Goal: Task Accomplishment & Management: Complete application form

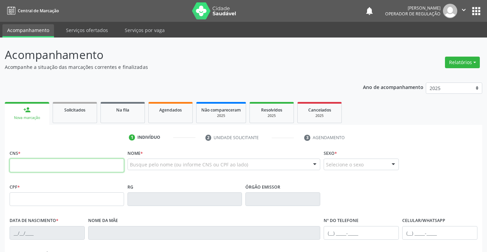
click at [29, 160] on input "text" at bounding box center [67, 166] width 114 height 14
click at [28, 164] on input "text" at bounding box center [67, 166] width 114 height 14
type input "705 0006 1739 0555"
type input "0638971136"
type input "1[DATE]"
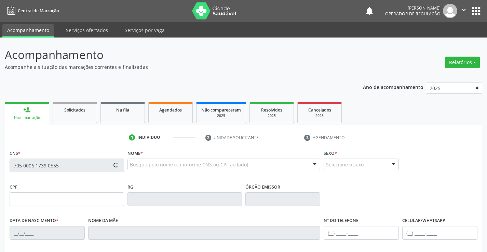
type input "[PHONE_NUMBER]"
type input "479.871.895-53"
type input "104"
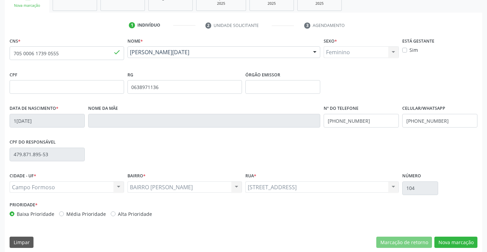
scroll to position [118, 0]
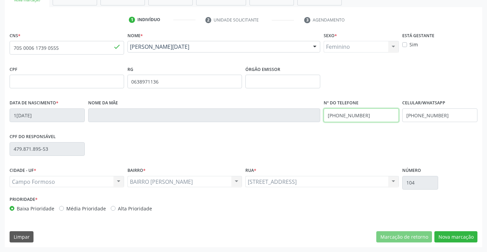
click at [374, 117] on input "[PHONE_NUMBER]" at bounding box center [361, 116] width 75 height 14
type input "[PHONE_NUMBER]"
click at [448, 235] on button "Nova marcação" at bounding box center [455, 238] width 43 height 12
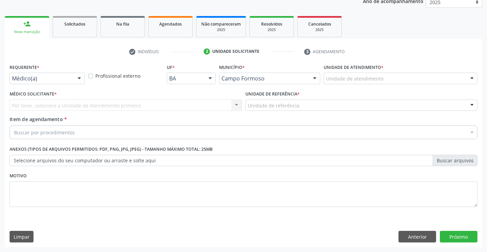
scroll to position [86, 0]
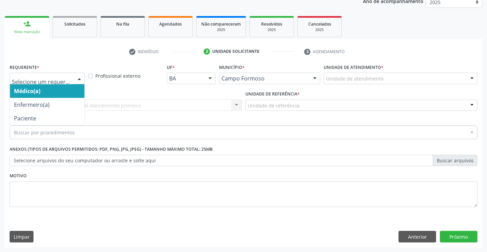
click at [70, 74] on div at bounding box center [47, 79] width 75 height 12
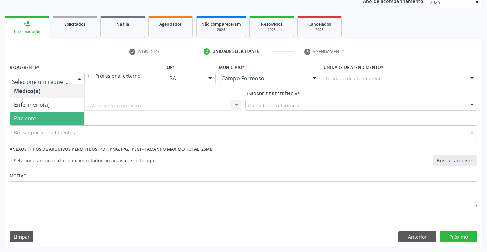
click at [57, 123] on span "Paciente" at bounding box center [47, 119] width 74 height 14
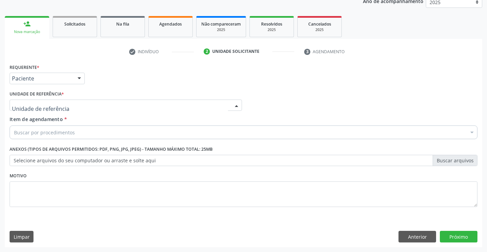
click at [62, 108] on div at bounding box center [126, 106] width 232 height 12
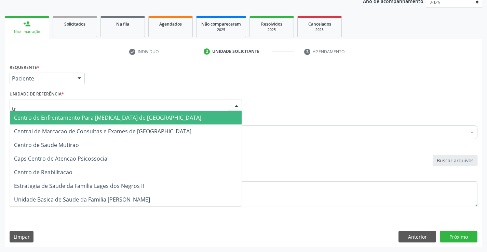
type input "tra"
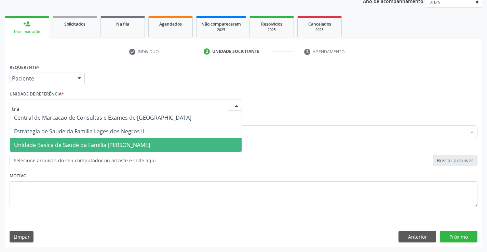
click at [89, 145] on span "Unidade Basica de Saude da Familia [PERSON_NAME]" at bounding box center [82, 145] width 136 height 8
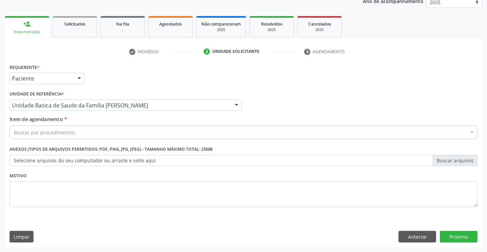
click at [102, 174] on div "Motivo" at bounding box center [244, 189] width 468 height 36
click at [457, 238] on button "Próximo" at bounding box center [459, 237] width 38 height 12
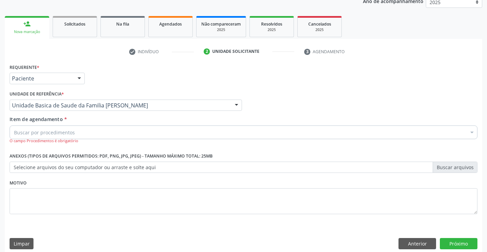
click at [87, 132] on div "Buscar por procedimentos" at bounding box center [244, 133] width 468 height 14
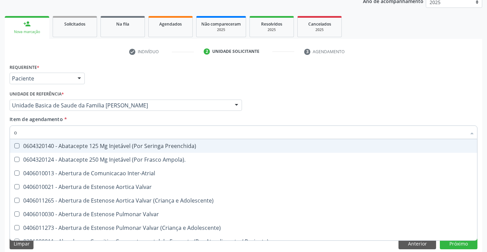
type input "OFTALMO"
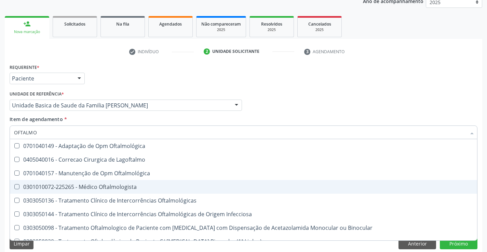
click at [84, 188] on div "0301010072-225265 - Médico Oftalmologista" at bounding box center [243, 186] width 459 height 5
checkbox Oftalmologista "true"
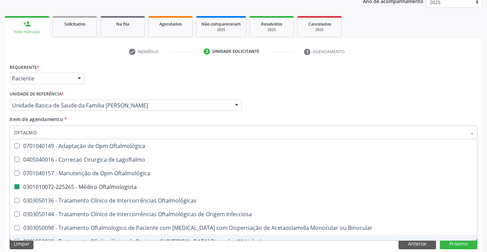
click at [120, 245] on div "Limpar Anterior Próximo" at bounding box center [244, 244] width 468 height 12
checkbox Lagoftalmo "true"
checkbox Oftalmologista "false"
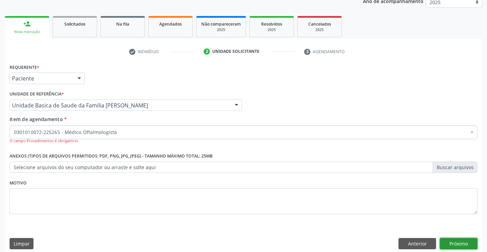
click at [454, 245] on button "Próximo" at bounding box center [459, 244] width 38 height 12
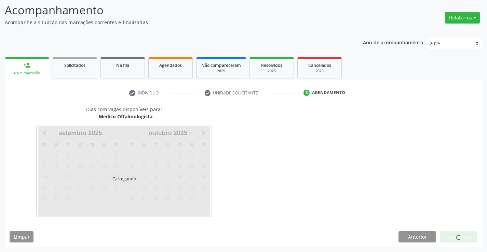
scroll to position [65, 0]
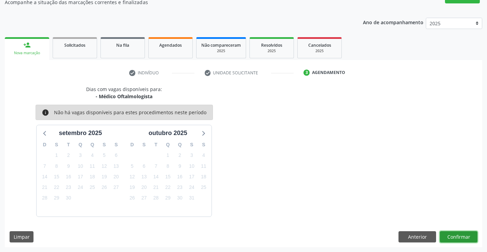
click at [453, 234] on button "Confirmar" at bounding box center [459, 238] width 38 height 12
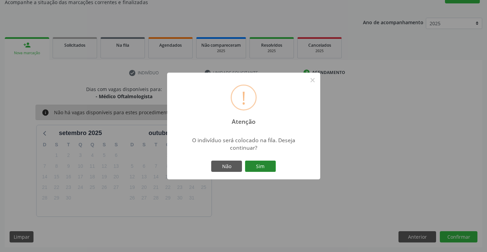
click at [259, 165] on button "Sim" at bounding box center [260, 167] width 31 height 12
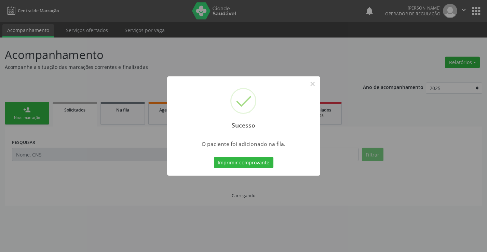
scroll to position [0, 0]
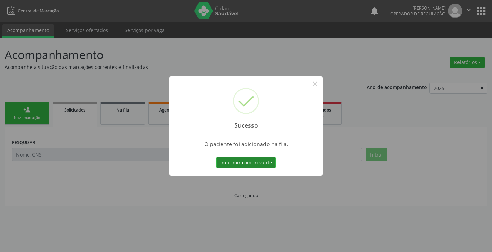
click at [259, 164] on button "Imprimir comprovante" at bounding box center [245, 163] width 59 height 12
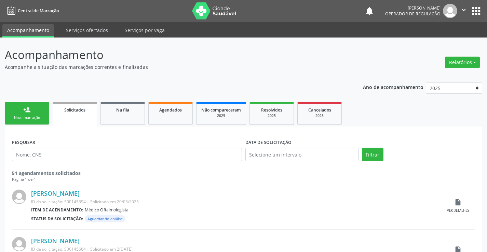
click at [39, 114] on link "person_add Nova marcação" at bounding box center [27, 113] width 44 height 23
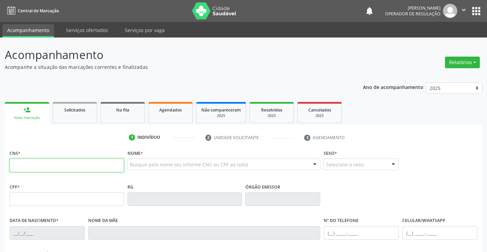
click at [38, 165] on input "text" at bounding box center [67, 166] width 114 height 14
type input "700 2044 0603 7821"
type input "[DATE]"
type input "127"
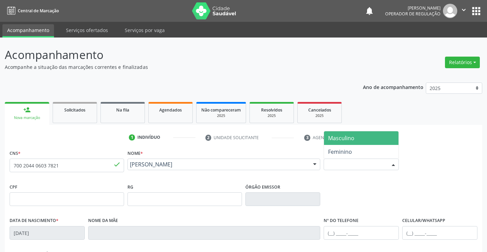
click at [392, 165] on div at bounding box center [393, 165] width 10 height 12
click at [362, 140] on span "Masculino" at bounding box center [361, 139] width 74 height 14
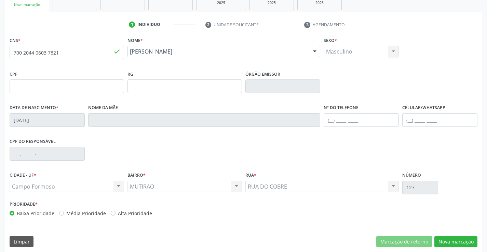
scroll to position [118, 0]
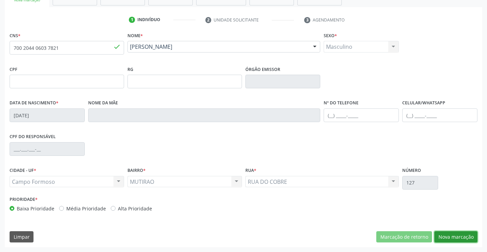
click at [449, 238] on button "Nova marcação" at bounding box center [455, 238] width 43 height 12
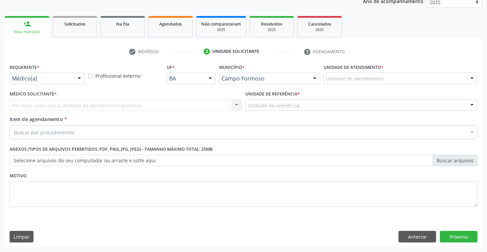
scroll to position [86, 0]
click at [81, 78] on div at bounding box center [79, 79] width 10 height 12
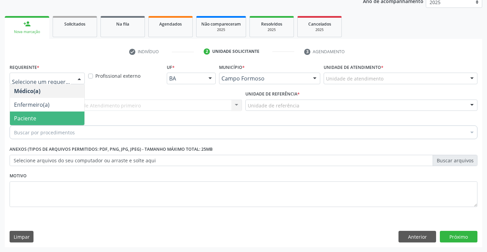
click at [59, 113] on span "Paciente" at bounding box center [47, 119] width 74 height 14
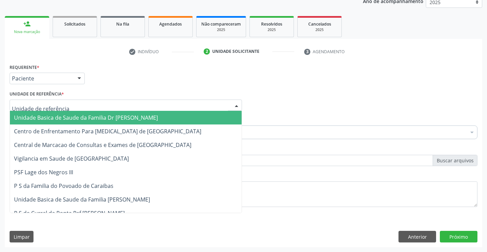
click at [68, 119] on span "Unidade Basica de Saude da Familia Dr [PERSON_NAME]" at bounding box center [86, 118] width 144 height 8
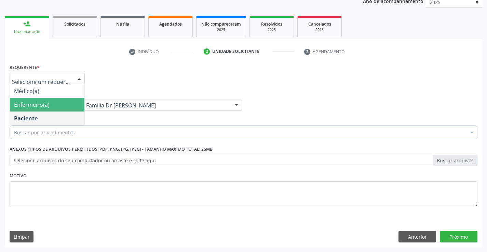
click at [79, 77] on div at bounding box center [79, 79] width 10 height 12
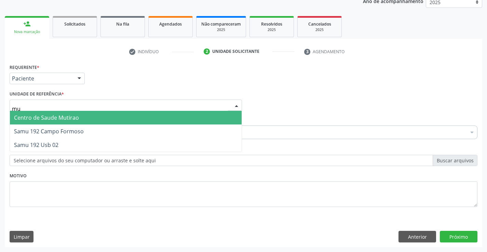
type input "mut"
click at [155, 120] on span "Centro de Saude Mutirao" at bounding box center [126, 118] width 232 height 14
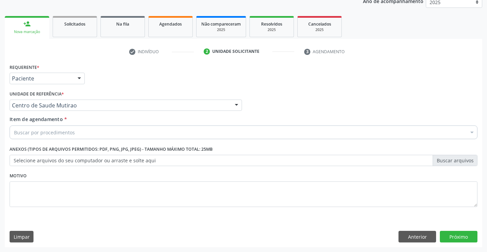
click at [73, 133] on div "Buscar por procedimentos" at bounding box center [244, 133] width 468 height 14
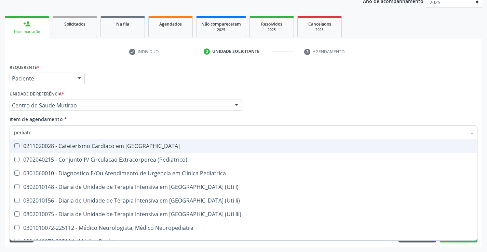
type input "pediatra"
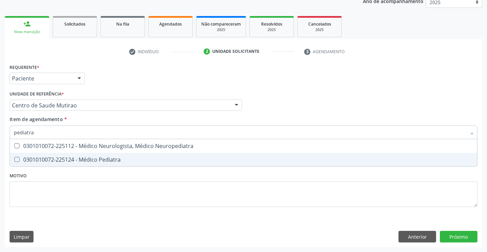
click at [101, 160] on div "0301010072-225124 - Médico Pediatra" at bounding box center [243, 159] width 459 height 5
checkbox Pediatra "true"
click at [276, 176] on div "Requerente * Paciente Médico(a) Enfermeiro(a) Paciente Nenhum resultado encontr…" at bounding box center [244, 139] width 468 height 155
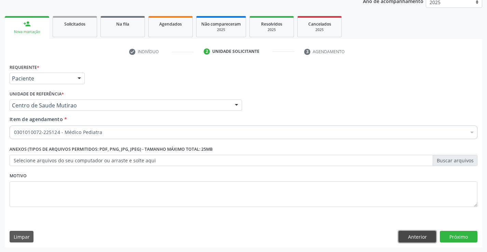
click at [416, 236] on button "Anterior" at bounding box center [417, 237] width 38 height 12
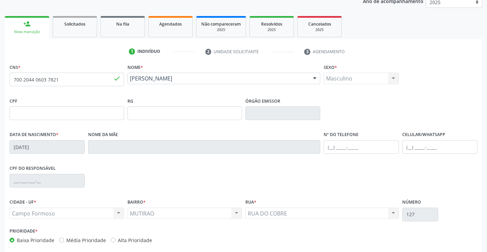
scroll to position [118, 0]
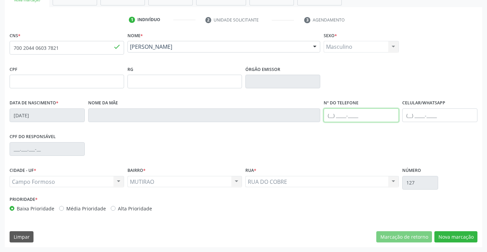
click at [333, 116] on input "text" at bounding box center [361, 116] width 75 height 14
click at [340, 115] on input "[PHONE_NUMBER]" at bounding box center [361, 116] width 75 height 14
type input "[PHONE_NUMBER]"
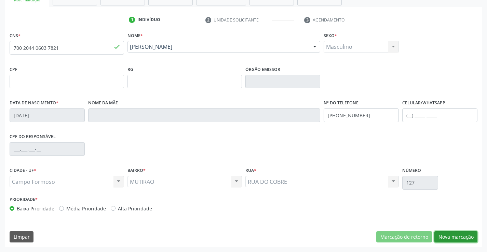
click at [453, 235] on button "Nova marcação" at bounding box center [455, 238] width 43 height 12
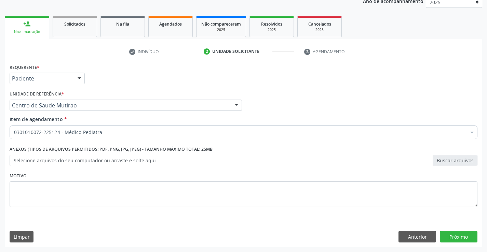
scroll to position [86, 0]
click at [78, 79] on div at bounding box center [79, 79] width 10 height 12
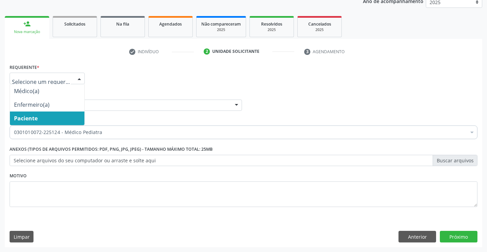
click at [60, 115] on span "Paciente" at bounding box center [47, 119] width 74 height 14
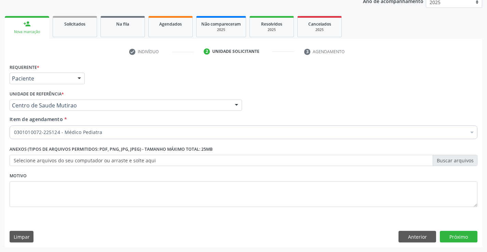
click at [147, 228] on div "Requerente * Paciente Médico(a) Enfermeiro(a) Paciente Nenhum resultado encontr…" at bounding box center [243, 155] width 477 height 186
click at [456, 239] on button "Próximo" at bounding box center [459, 237] width 38 height 12
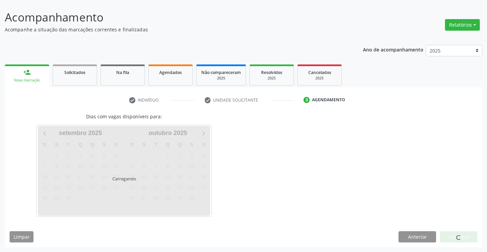
scroll to position [38, 0]
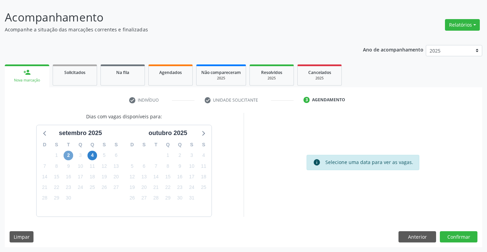
click at [70, 155] on span "2" at bounding box center [69, 156] width 10 height 10
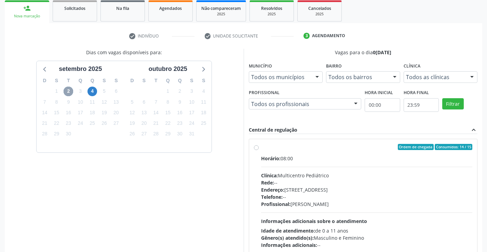
scroll to position [106, 0]
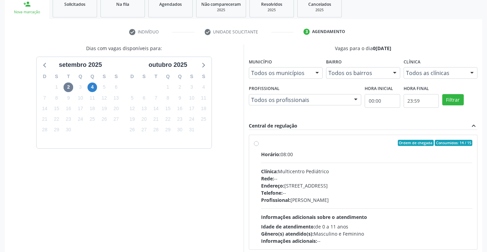
click at [261, 145] on label "Ordem de chegada Consumidos: 14 / 15 Horário: 08:00 Clínica: Multicentro Pediát…" at bounding box center [366, 192] width 211 height 105
click at [257, 145] on input "Ordem de chegada Consumidos: 14 / 15 Horário: 08:00 Clínica: Multicentro Pediát…" at bounding box center [256, 143] width 5 height 6
radio input "true"
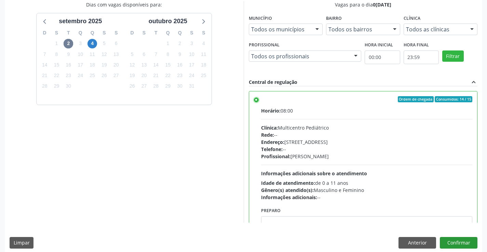
scroll to position [156, 0]
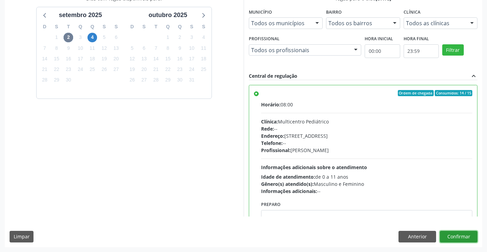
click at [449, 237] on button "Confirmar" at bounding box center [459, 237] width 38 height 12
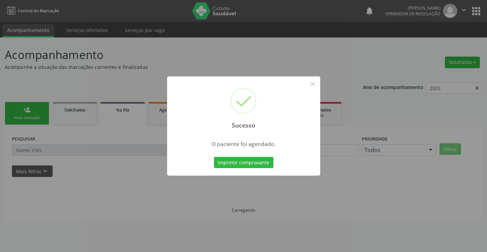
scroll to position [0, 0]
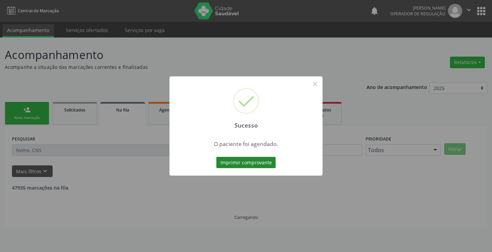
click at [268, 162] on button "Imprimir comprovante" at bounding box center [245, 163] width 59 height 12
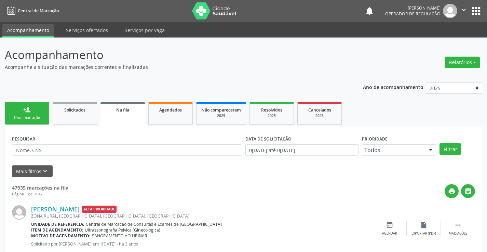
click at [38, 116] on div "Nova marcação" at bounding box center [27, 117] width 34 height 5
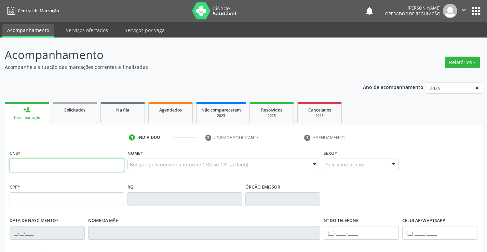
click at [42, 167] on input "text" at bounding box center [67, 166] width 114 height 14
type input "700 2044 0603 7821"
type input "[DATE]"
type input "[PHONE_NUMBER]"
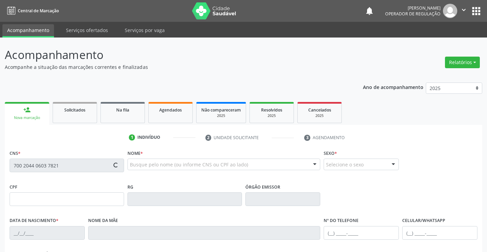
type input "127"
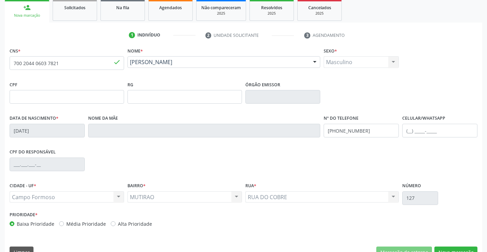
scroll to position [118, 0]
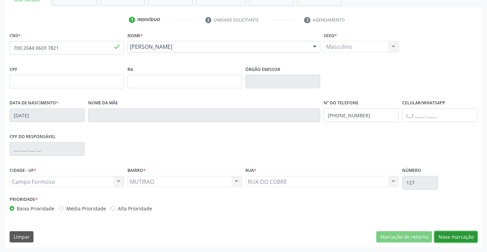
click at [453, 236] on button "Nova marcação" at bounding box center [455, 238] width 43 height 12
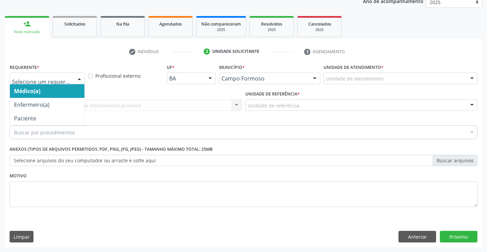
click at [80, 78] on div at bounding box center [79, 79] width 10 height 12
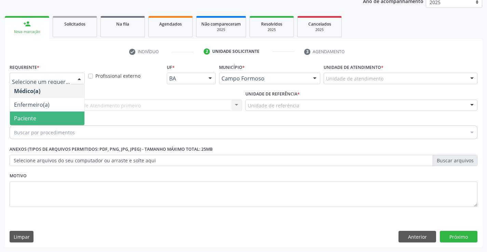
click at [60, 118] on span "Paciente" at bounding box center [47, 119] width 74 height 14
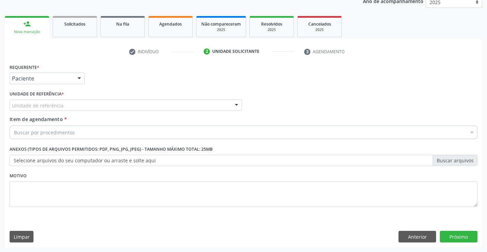
click at [73, 105] on div "Unidade de referência" at bounding box center [126, 106] width 232 height 12
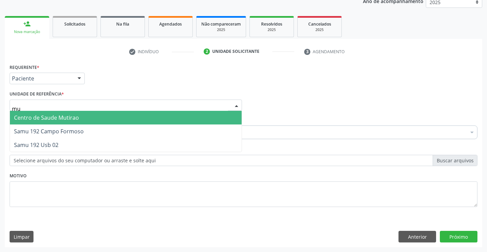
type input "mut"
click at [86, 120] on span "Centro de Saude Mutirao" at bounding box center [126, 118] width 232 height 14
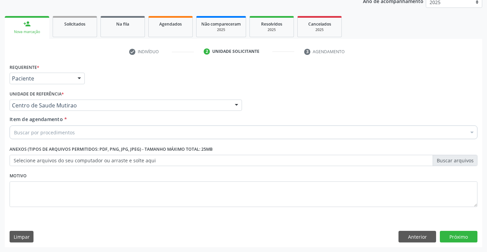
click at [83, 135] on div "Buscar por procedimentos" at bounding box center [244, 133] width 468 height 14
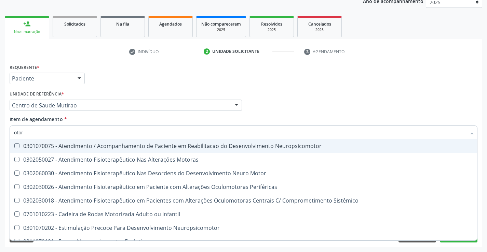
type input "otorr"
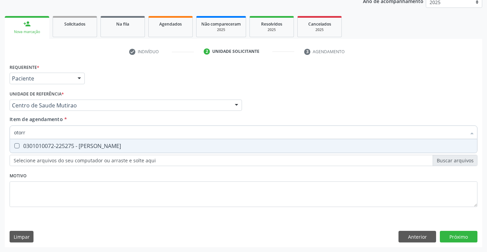
click at [92, 145] on div "0301010072-225275 - [PERSON_NAME]" at bounding box center [243, 145] width 459 height 5
checkbox Otorrinolaringologista "true"
click at [104, 179] on div "Requerente * Paciente Médico(a) Enfermeiro(a) Paciente Nenhum resultado encontr…" at bounding box center [244, 139] width 468 height 155
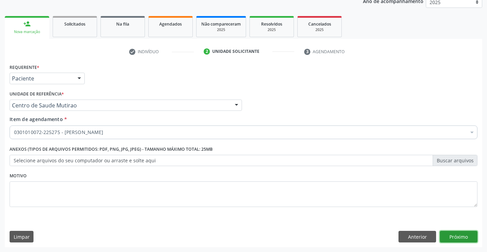
click at [459, 236] on button "Próximo" at bounding box center [459, 237] width 38 height 12
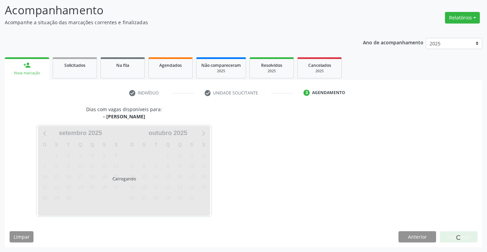
scroll to position [65, 0]
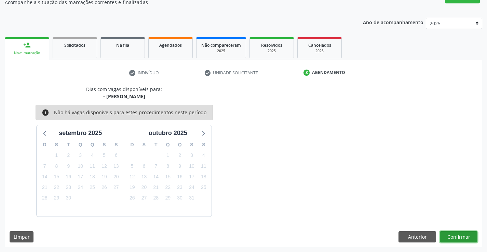
click at [455, 236] on button "Confirmar" at bounding box center [459, 238] width 38 height 12
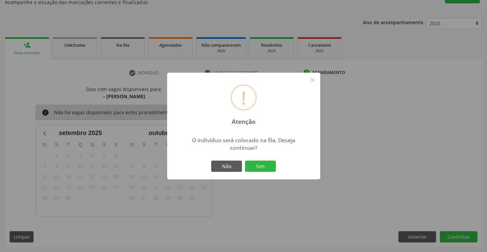
click at [245, 161] on button "Sim" at bounding box center [260, 167] width 31 height 12
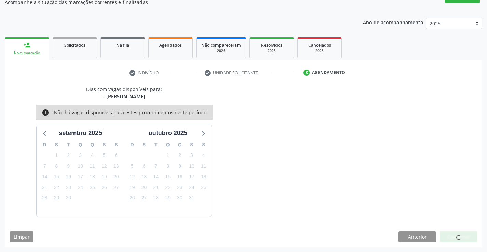
scroll to position [0, 0]
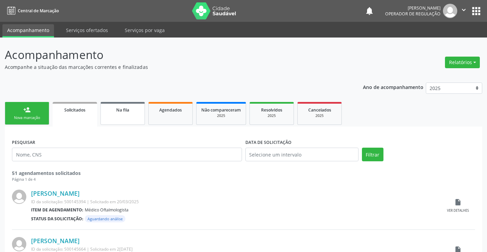
click at [124, 119] on link "Na fila" at bounding box center [122, 113] width 44 height 23
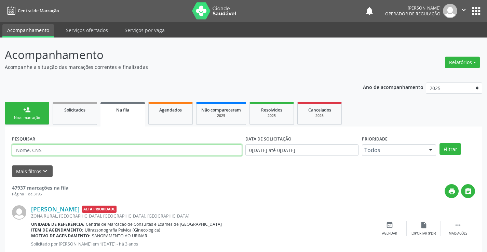
click at [49, 151] on input "text" at bounding box center [127, 151] width 230 height 12
type input "708206686939046"
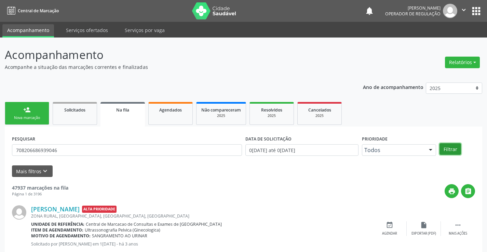
click at [453, 149] on button "Filtrar" at bounding box center [450, 149] width 22 height 12
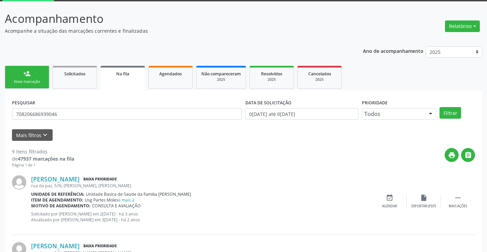
scroll to position [14, 0]
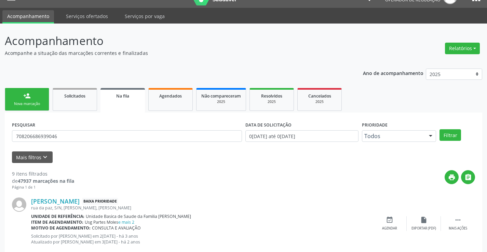
click at [33, 100] on link "person_add Nova marcação" at bounding box center [27, 99] width 44 height 23
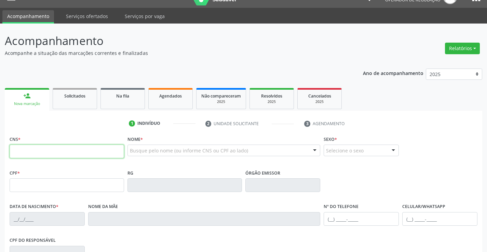
click at [35, 156] on input "text" at bounding box center [67, 152] width 114 height 14
type input "704 3035 9578 9096"
type input "095.665.005-80"
type input "2[DATE]"
type input "[PERSON_NAME]"
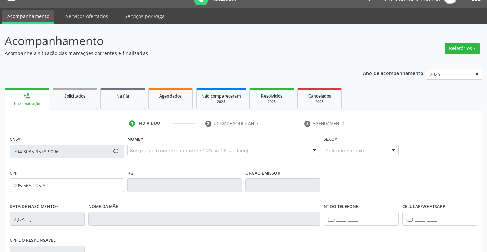
type input "[PHONE_NUMBER]"
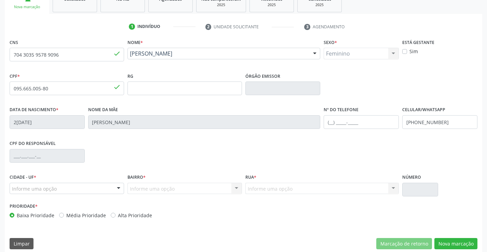
scroll to position [117, 0]
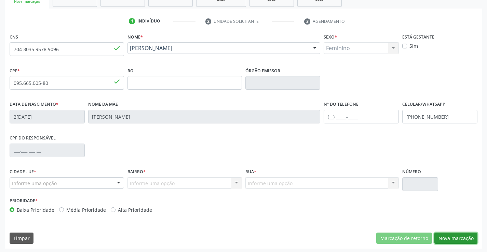
click at [457, 236] on button "Nova marcação" at bounding box center [455, 239] width 43 height 12
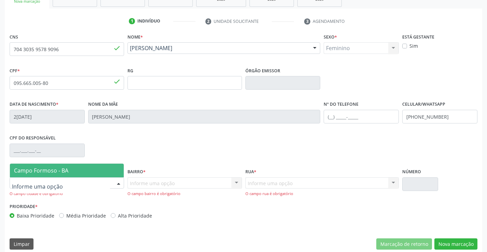
click at [111, 185] on div at bounding box center [67, 184] width 114 height 12
click at [94, 167] on span "Campo Formoso - BA" at bounding box center [67, 171] width 114 height 14
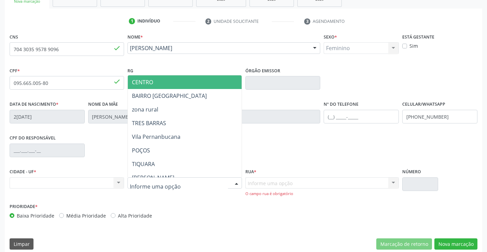
click at [234, 183] on div at bounding box center [236, 184] width 10 height 12
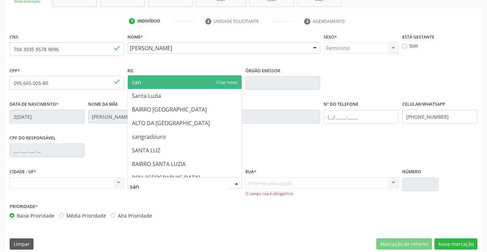
type input "sant"
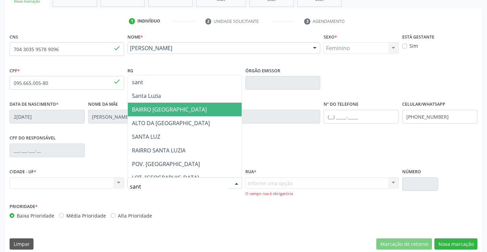
click at [167, 107] on span "BAIRRO [GEOGRAPHIC_DATA]" at bounding box center [169, 110] width 75 height 8
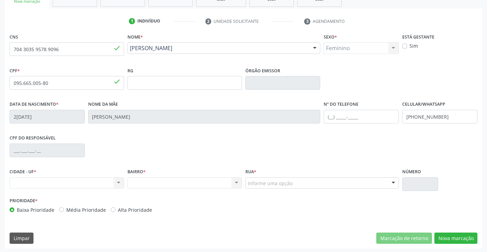
scroll to position [118, 0]
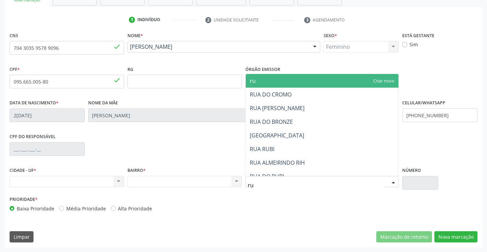
type input "rua"
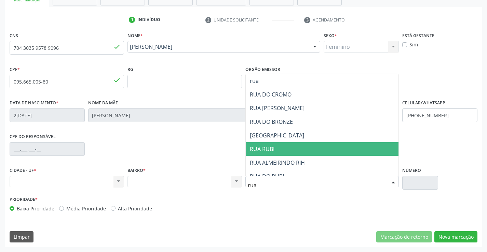
click at [267, 150] on span "RUA RUBI" at bounding box center [262, 150] width 25 height 8
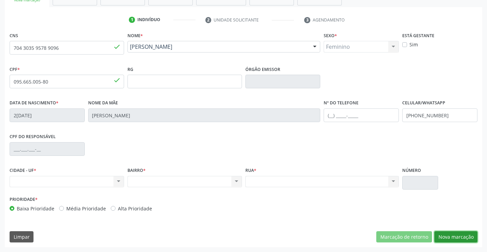
click at [462, 238] on button "Nova marcação" at bounding box center [455, 238] width 43 height 12
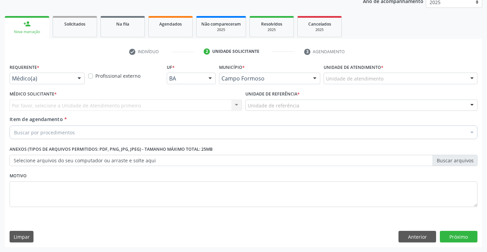
scroll to position [86, 0]
click at [80, 79] on div at bounding box center [79, 79] width 10 height 12
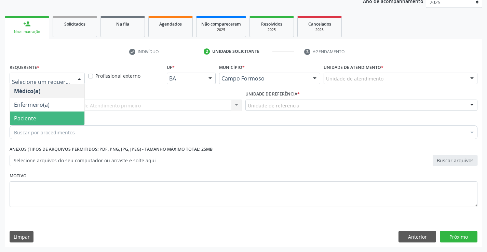
click at [49, 119] on span "Paciente" at bounding box center [47, 119] width 74 height 14
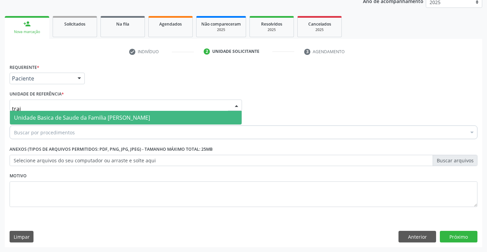
type input "traja"
click at [71, 114] on span "Unidade Basica de Saude da Familia [PERSON_NAME]" at bounding box center [82, 118] width 136 height 8
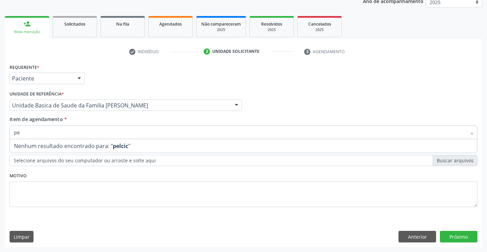
type input "p"
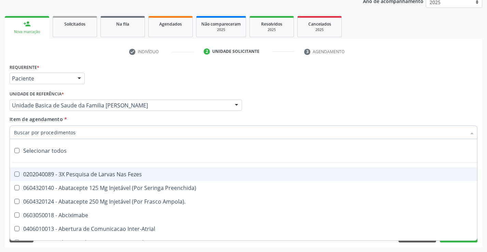
type input "y"
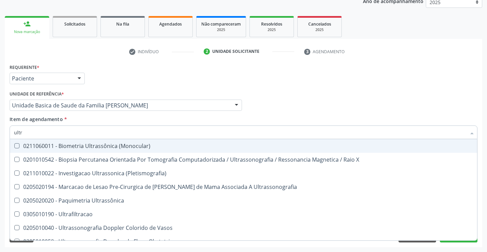
type input "ultra"
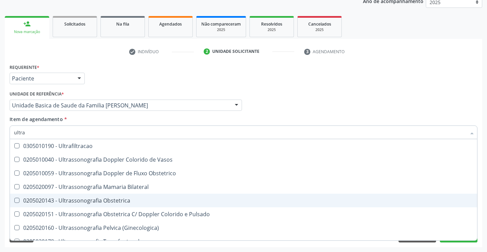
scroll to position [102, 0]
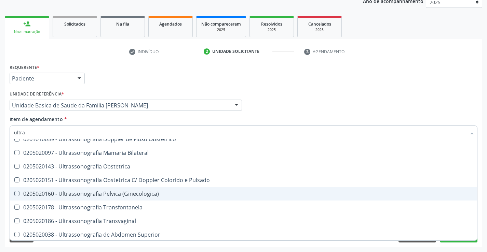
click at [113, 196] on div "0205020160 - Ultrassonografia Pelvica (Ginecologica)" at bounding box center [243, 193] width 459 height 5
checkbox \(Ginecologica\) "true"
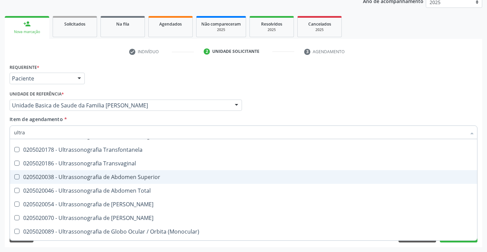
scroll to position [171, 0]
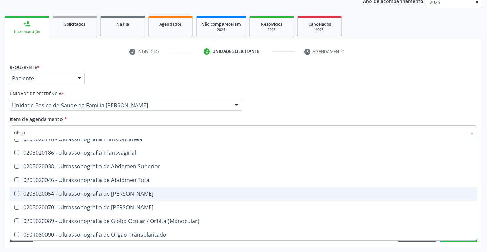
click at [113, 196] on div "0205020054 - Ultrassonografia de [PERSON_NAME]" at bounding box center [243, 193] width 459 height 5
checkbox Urinario "true"
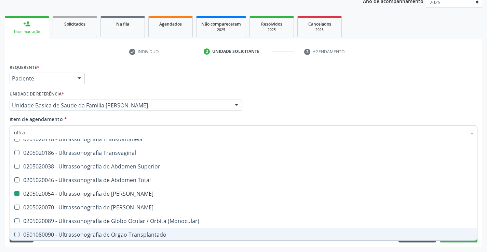
click at [142, 246] on div "Requerente * Paciente Médico(a) Enfermeiro(a) Paciente Nenhum resultado encontr…" at bounding box center [243, 155] width 477 height 186
checkbox X "true"
checkbox \(Pletismografia\) "true"
checkbox \(Ginecologica\) "false"
checkbox Urinario "false"
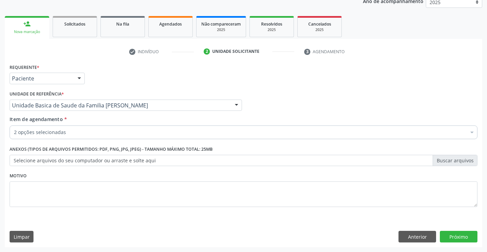
scroll to position [0, 0]
click at [460, 238] on button "Próximo" at bounding box center [459, 237] width 38 height 12
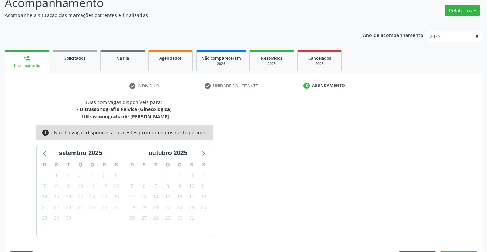
scroll to position [72, 0]
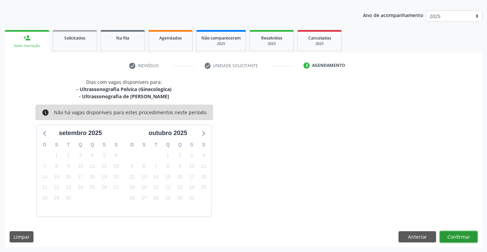
click at [460, 238] on button "Confirmar" at bounding box center [459, 238] width 38 height 12
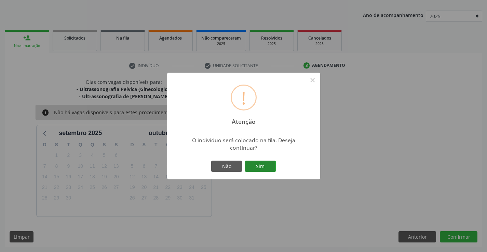
click at [262, 165] on button "Sim" at bounding box center [260, 167] width 31 height 12
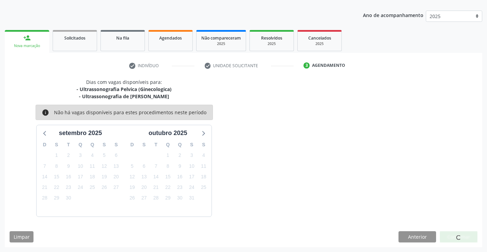
scroll to position [0, 0]
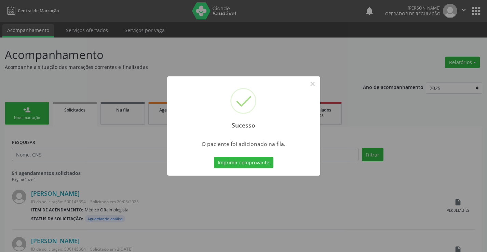
click at [262, 165] on button "Imprimir comprovante" at bounding box center [243, 163] width 59 height 12
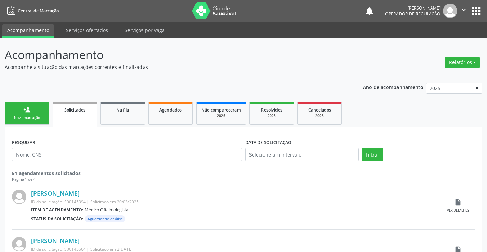
click at [34, 117] on div "Nova marcação" at bounding box center [27, 117] width 34 height 5
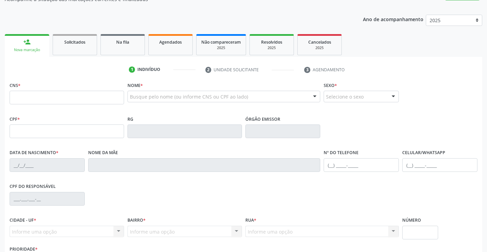
scroll to position [68, 0]
click at [52, 97] on input "text" at bounding box center [67, 98] width 114 height 14
type input "708 0031 8505 827"
click at [331, 166] on input "text" at bounding box center [361, 165] width 75 height 14
click at [393, 94] on div at bounding box center [393, 97] width 10 height 12
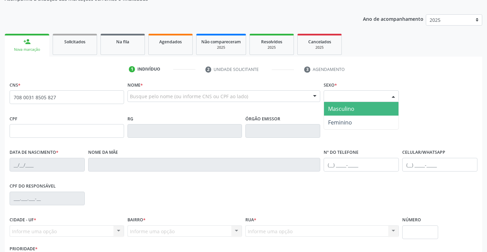
click at [360, 107] on span "Masculino" at bounding box center [361, 109] width 74 height 14
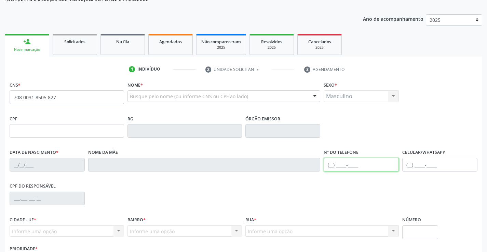
click at [330, 166] on input "text" at bounding box center [361, 165] width 75 height 14
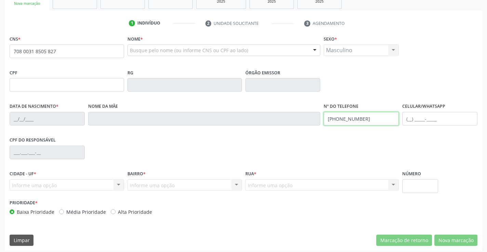
scroll to position [118, 0]
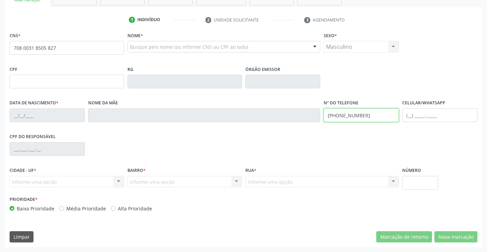
type input "[PHONE_NUMBER]"
click at [111, 181] on div "Informe uma opção Campo Formoso - BA Nenhum resultado encontrado para: " " Nenh…" at bounding box center [67, 182] width 114 height 12
click at [120, 181] on div "Informe uma opção Campo Formoso - BA Nenhum resultado encontrado para: " " Nenh…" at bounding box center [67, 182] width 114 height 12
click at [116, 180] on div "Informe uma opção Campo Formoso - BA Nenhum resultado encontrado para: " " Nenh…" at bounding box center [67, 182] width 114 height 12
click at [463, 243] on div "CNS * 708 0031 8505 827 Nome * Busque pelo nome (ou informe CNS ou CPF ao lado)…" at bounding box center [243, 138] width 477 height 217
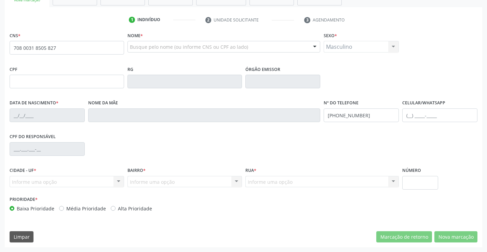
click at [118, 182] on div "Informe uma opção Campo Formoso - BA Nenhum resultado encontrado para: " " Nenh…" at bounding box center [67, 182] width 114 height 12
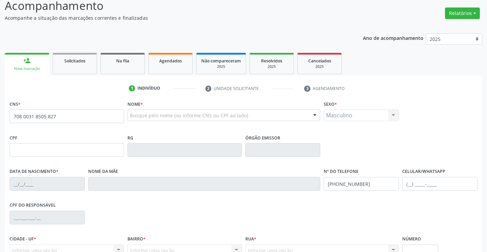
scroll to position [0, 0]
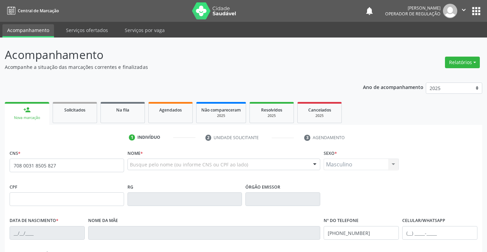
click at [36, 115] on link "person_add Nova marcação" at bounding box center [27, 113] width 44 height 23
click at [95, 116] on link "Solicitados" at bounding box center [75, 112] width 44 height 21
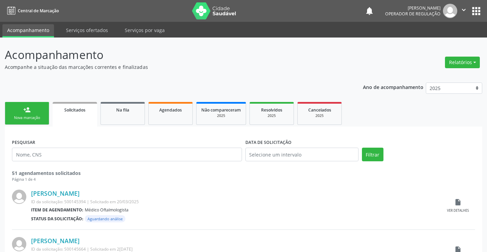
click at [37, 113] on link "person_add Nova marcação" at bounding box center [27, 113] width 44 height 23
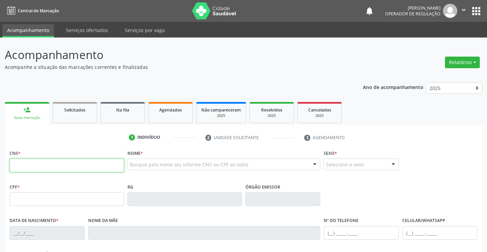
click at [24, 164] on input "text" at bounding box center [67, 166] width 114 height 14
type input "708 0003 1850 5827"
type input "0489246796"
type input "[DATE]"
type input "[PHONE_NUMBER]"
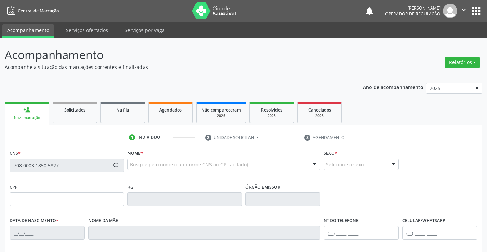
type input "177"
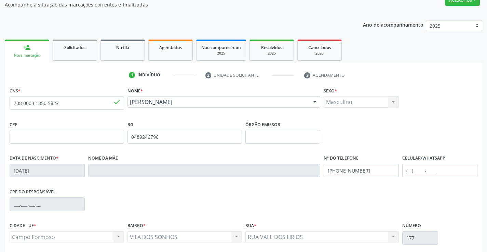
scroll to position [68, 0]
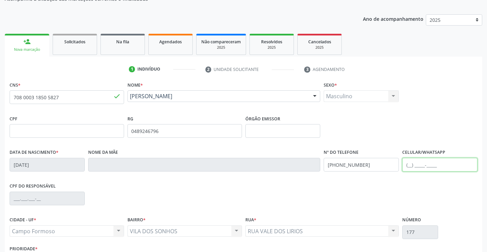
click at [410, 166] on input "text" at bounding box center [439, 165] width 75 height 14
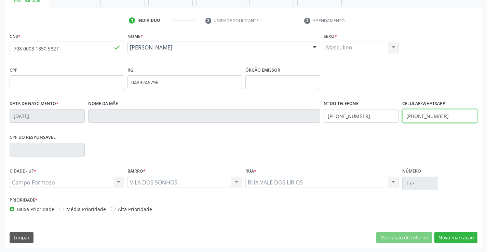
scroll to position [118, 0]
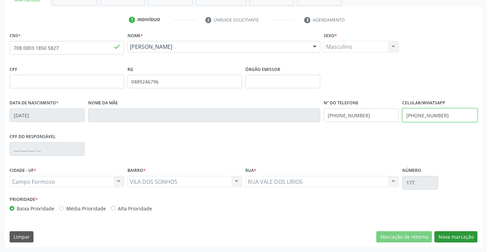
type input "[PHONE_NUMBER]"
click at [465, 235] on button "Nova marcação" at bounding box center [455, 238] width 43 height 12
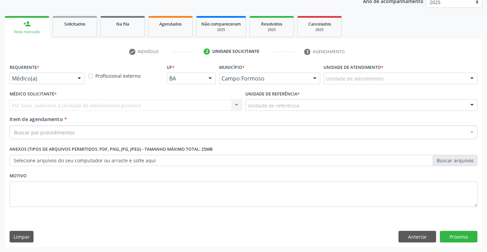
scroll to position [86, 0]
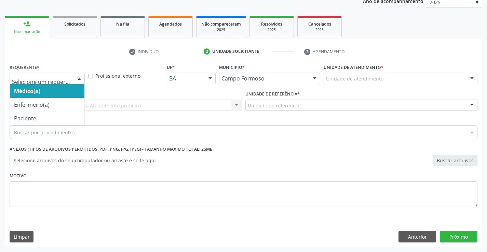
click at [80, 78] on div at bounding box center [79, 79] width 10 height 12
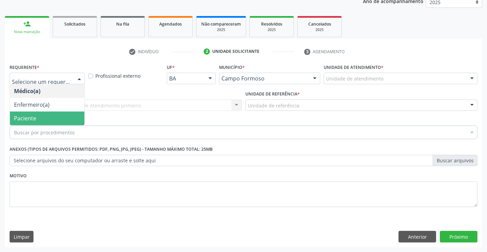
click at [47, 117] on span "Paciente" at bounding box center [47, 119] width 74 height 14
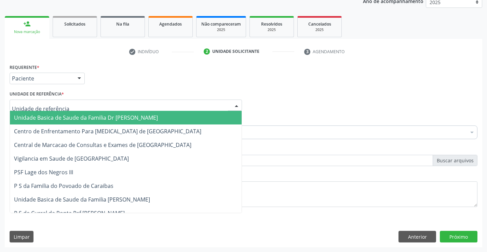
click at [68, 106] on div at bounding box center [126, 106] width 232 height 12
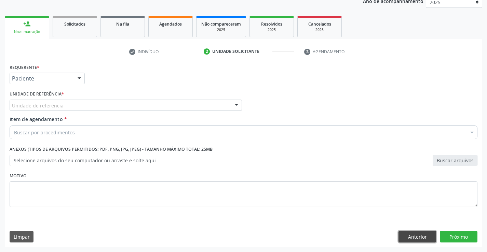
click at [420, 236] on button "Anterior" at bounding box center [417, 237] width 38 height 12
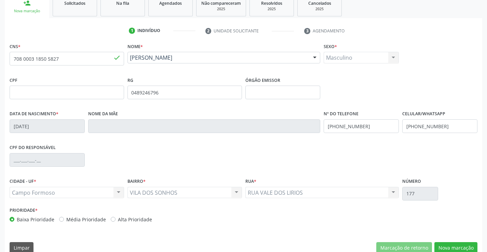
scroll to position [118, 0]
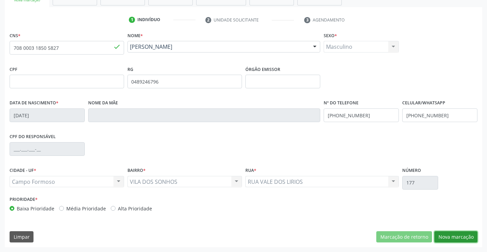
click at [455, 240] on button "Nova marcação" at bounding box center [455, 238] width 43 height 12
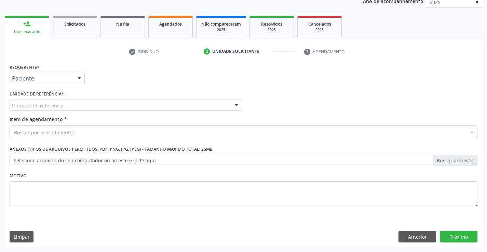
scroll to position [86, 0]
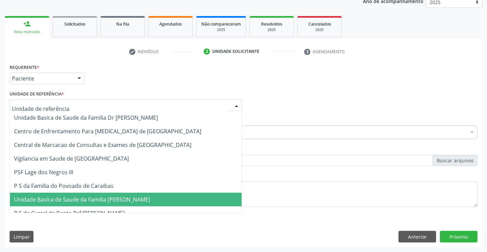
click at [75, 106] on div at bounding box center [126, 106] width 232 height 12
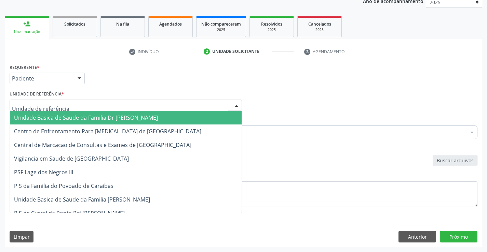
click at [77, 117] on span "Unidade Basica de Saude da Familia Dr [PERSON_NAME]" at bounding box center [86, 118] width 144 height 8
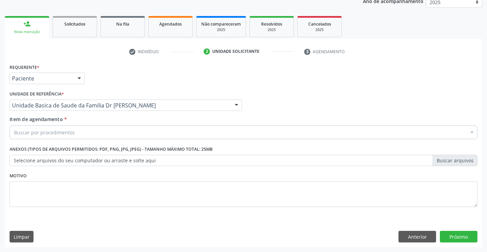
click at [93, 134] on div "Buscar por procedimentos" at bounding box center [244, 133] width 468 height 14
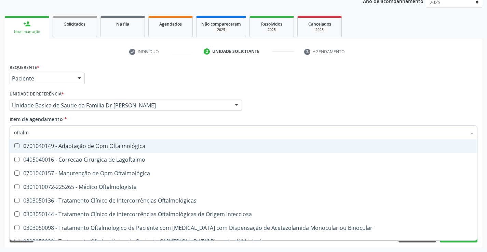
type input "oftalmo"
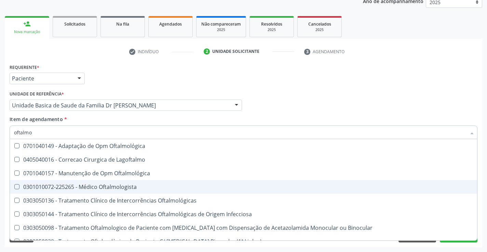
click at [119, 188] on div "0301010072-225265 - Médico Oftalmologista" at bounding box center [243, 186] width 459 height 5
checkbox Oftalmologista "true"
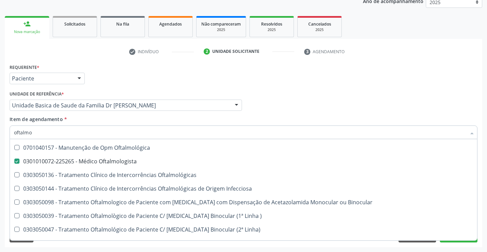
scroll to position [68, 0]
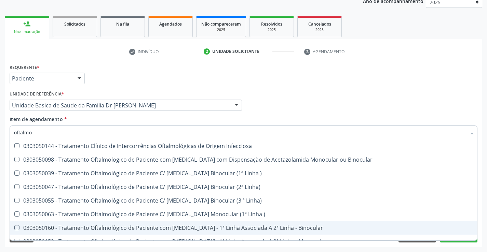
click at [229, 244] on div "Requerente * Paciente Médico(a) Enfermeiro(a) Paciente Nenhum resultado encontr…" at bounding box center [243, 155] width 477 height 186
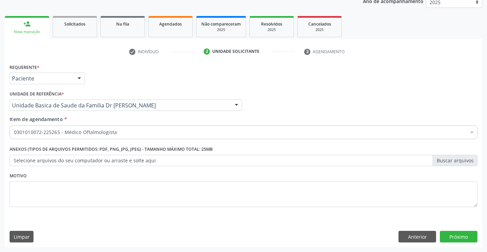
scroll to position [0, 0]
click at [452, 236] on button "Próximo" at bounding box center [459, 237] width 38 height 12
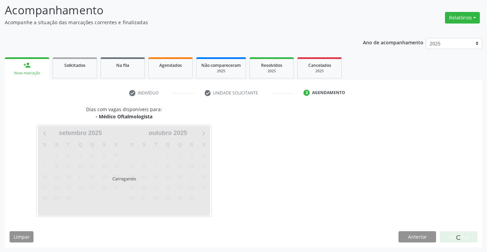
scroll to position [65, 0]
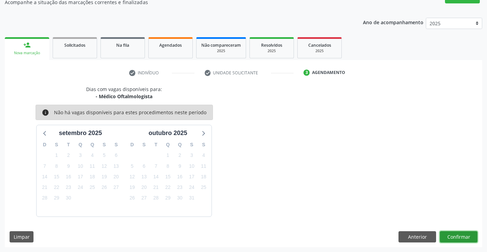
click at [467, 237] on button "Confirmar" at bounding box center [459, 238] width 38 height 12
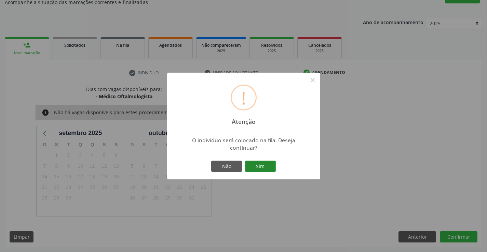
click at [266, 168] on button "Sim" at bounding box center [260, 167] width 31 height 12
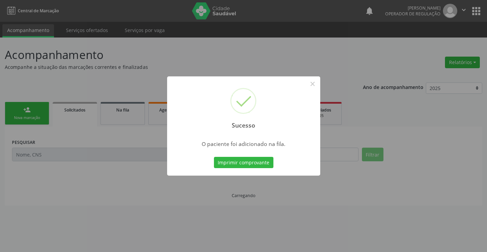
scroll to position [0, 0]
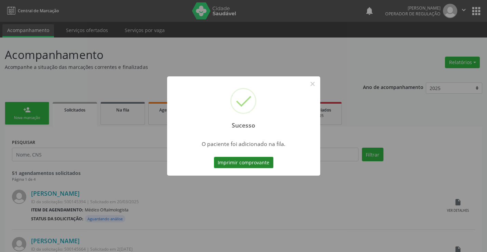
click at [260, 160] on button "Imprimir comprovante" at bounding box center [243, 163] width 59 height 12
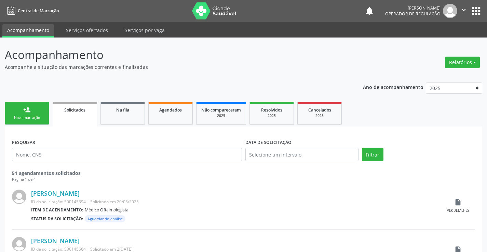
click at [39, 122] on link "person_add Nova marcação" at bounding box center [27, 113] width 44 height 23
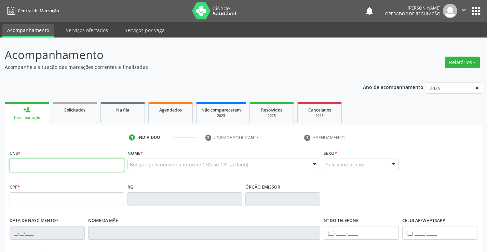
click at [30, 166] on input "text" at bounding box center [67, 166] width 114 height 14
type input "706 2030 0100 4667"
type input "715.654.081-52"
type input "[DATE]"
type input "[PERSON_NAME]"
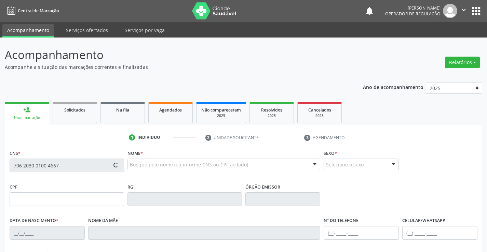
type input "[PHONE_NUMBER]"
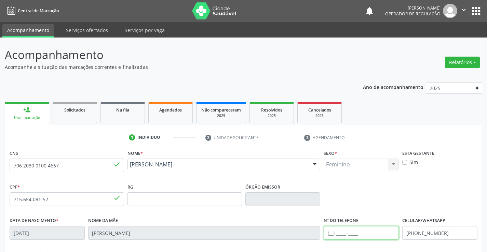
click at [332, 234] on input "text" at bounding box center [361, 234] width 75 height 14
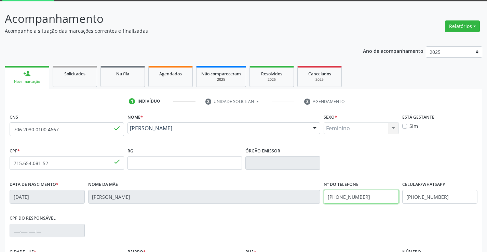
scroll to position [68, 0]
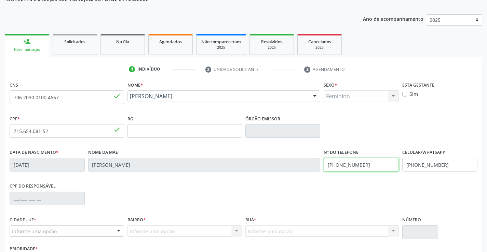
type input "[PHONE_NUMBER]"
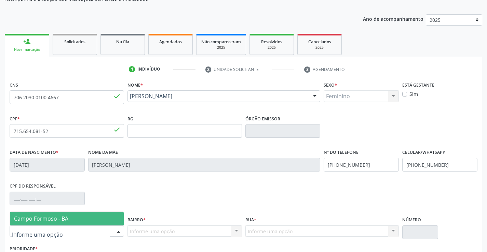
click at [118, 232] on div at bounding box center [118, 232] width 10 height 12
click at [112, 218] on span "Campo Formoso - BA" at bounding box center [67, 219] width 114 height 14
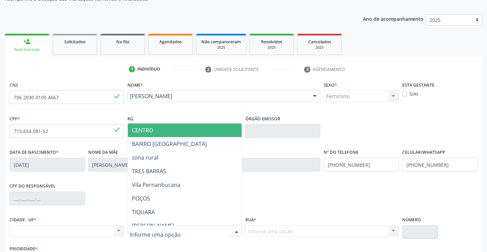
click at [237, 229] on div at bounding box center [236, 232] width 10 height 12
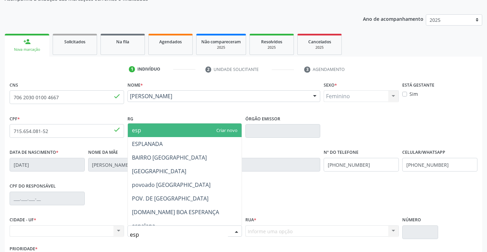
type input "espl"
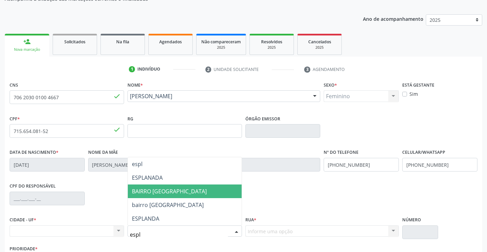
click at [147, 193] on span "BAIRRO [GEOGRAPHIC_DATA]" at bounding box center [169, 192] width 75 height 8
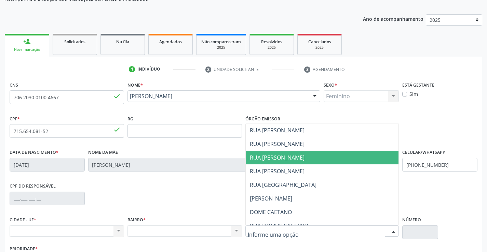
click at [289, 155] on span "RUA [PERSON_NAME]" at bounding box center [277, 158] width 55 height 8
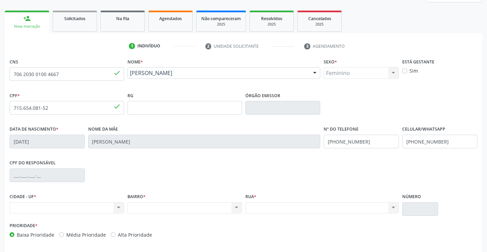
scroll to position [118, 0]
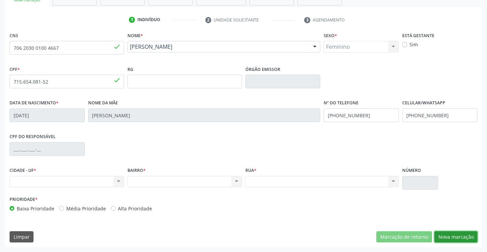
click at [462, 233] on button "Nova marcação" at bounding box center [455, 238] width 43 height 12
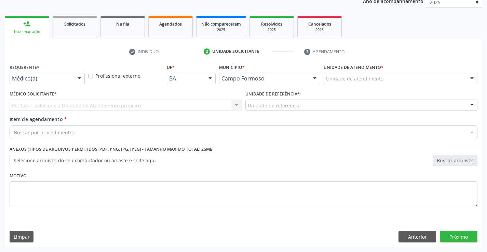
scroll to position [86, 0]
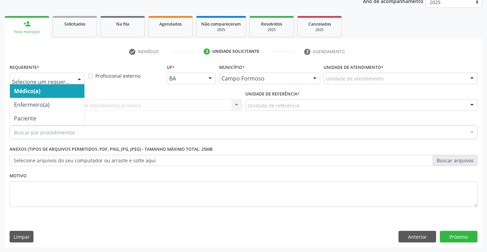
click at [82, 78] on div at bounding box center [79, 79] width 10 height 12
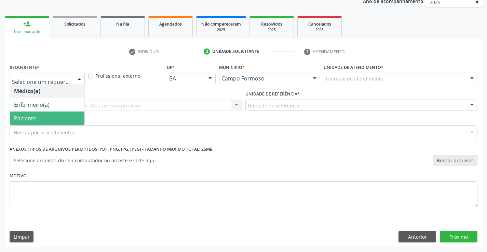
drag, startPoint x: 54, startPoint y: 119, endPoint x: 65, endPoint y: 101, distance: 20.3
click at [55, 119] on span "Paciente" at bounding box center [47, 119] width 74 height 14
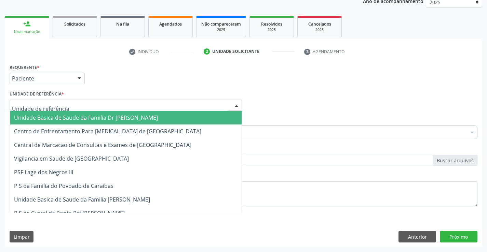
click at [67, 103] on div at bounding box center [126, 106] width 232 height 12
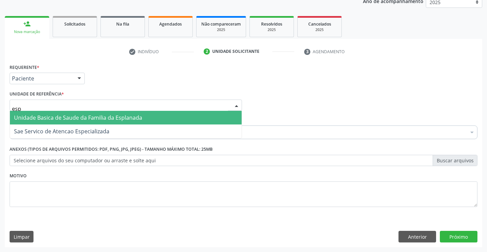
type input "espl"
click at [86, 117] on span "Unidade Basica de Saude da Familia da Esplanada" at bounding box center [78, 118] width 128 height 8
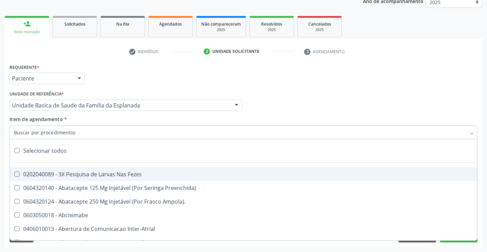
click at [83, 137] on div at bounding box center [244, 133] width 468 height 14
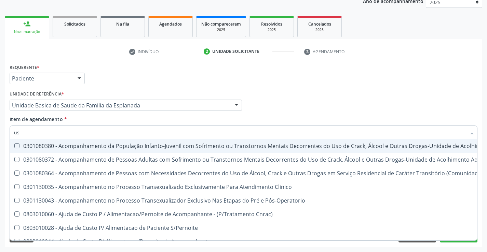
type input "usg"
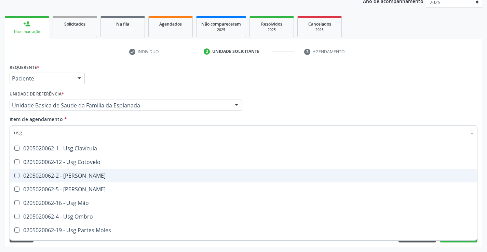
scroll to position [68, 0]
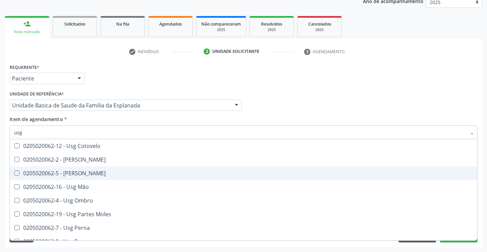
click at [77, 171] on div "0205020062-5 - [PERSON_NAME]" at bounding box center [243, 173] width 459 height 5
checkbox Joelho "true"
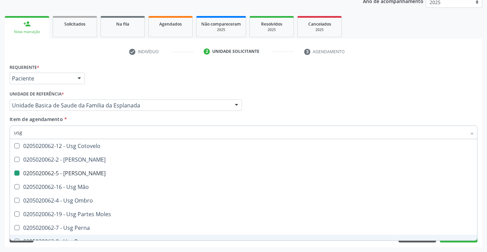
click at [94, 250] on div "Acompanhamento Acompanhe a situação das marcações correntes e finalizadas Relat…" at bounding box center [243, 101] width 487 height 301
checkbox Braço "true"
checkbox Joelho "false"
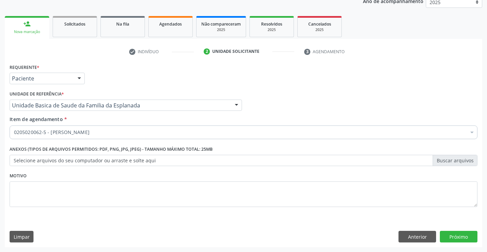
scroll to position [0, 0]
click at [456, 235] on button "Próximo" at bounding box center [459, 237] width 38 height 12
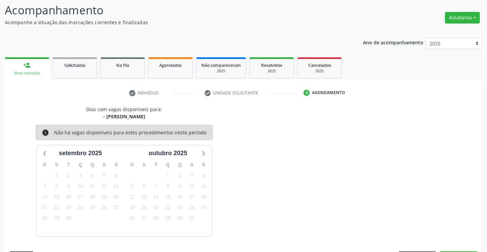
scroll to position [65, 0]
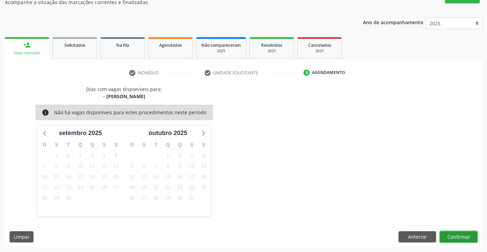
click at [456, 235] on button "Confirmar" at bounding box center [459, 238] width 38 height 12
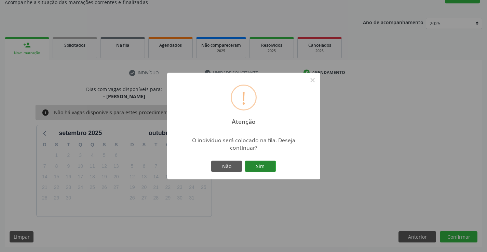
click at [259, 167] on button "Sim" at bounding box center [260, 167] width 31 height 12
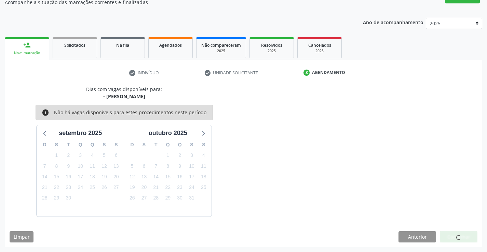
scroll to position [0, 0]
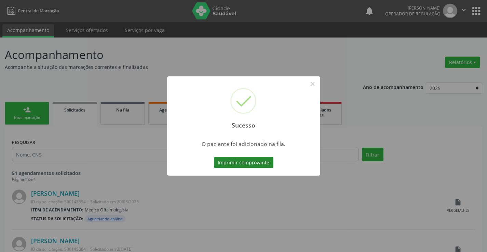
click at [259, 165] on button "Imprimir comprovante" at bounding box center [243, 163] width 59 height 12
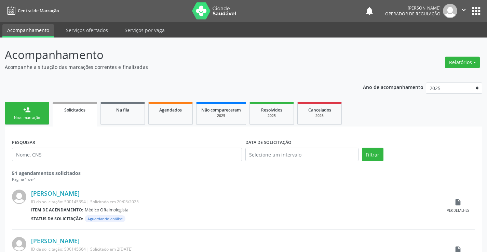
click at [32, 114] on link "person_add Nova marcação" at bounding box center [27, 113] width 44 height 23
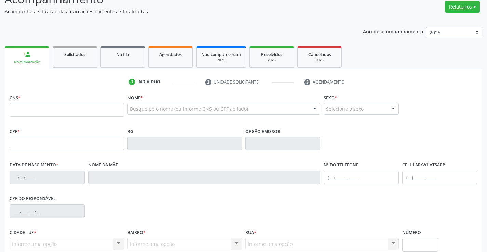
scroll to position [68, 0]
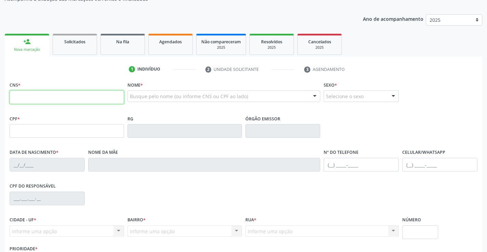
click at [42, 96] on input "text" at bounding box center [67, 98] width 114 height 14
type input "700 0099 2163 9700"
type input "28/09/2021"
type input "(74) 99191-7555"
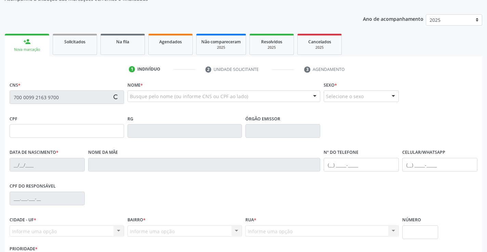
type input "126.043.035-90"
type input "S/N"
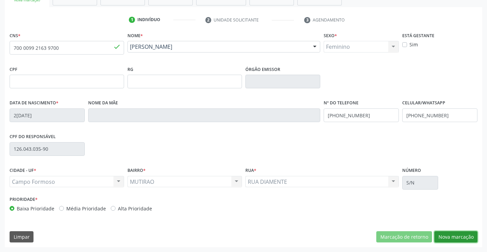
click at [457, 236] on button "Nova marcação" at bounding box center [455, 238] width 43 height 12
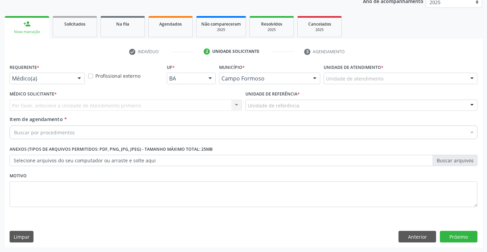
scroll to position [86, 0]
click at [73, 77] on div "Médico(a) Médico(a) Enfermeiro(a) Paciente Nenhum resultado encontrado para: " …" at bounding box center [47, 79] width 75 height 12
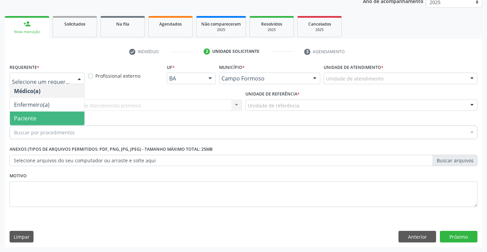
drag, startPoint x: 47, startPoint y: 119, endPoint x: 55, endPoint y: 102, distance: 18.8
click at [48, 117] on span "Paciente" at bounding box center [47, 119] width 74 height 14
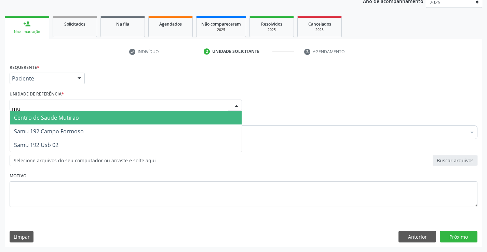
type input "mut"
click at [58, 115] on span "Centro de Saude Mutirao" at bounding box center [46, 118] width 65 height 8
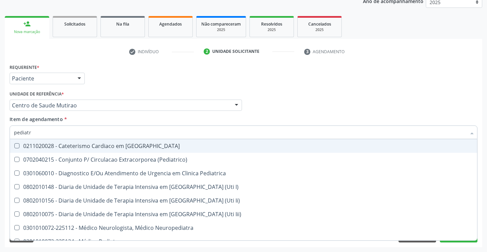
type input "pediatra"
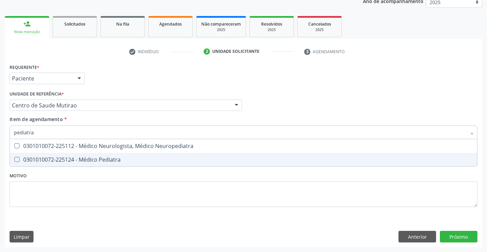
click at [107, 160] on div "0301010072-225124 - Médico Pediatra" at bounding box center [243, 159] width 459 height 5
checkbox Pediatra "true"
click at [108, 188] on div "Requerente * Paciente Médico(a) Enfermeiro(a) Paciente Nenhum resultado encontr…" at bounding box center [244, 139] width 468 height 155
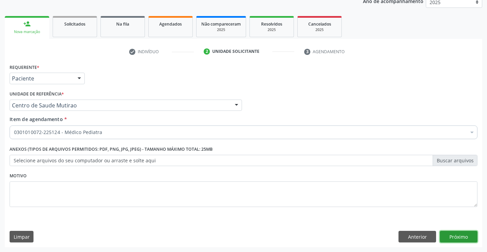
click at [458, 233] on button "Próximo" at bounding box center [459, 237] width 38 height 12
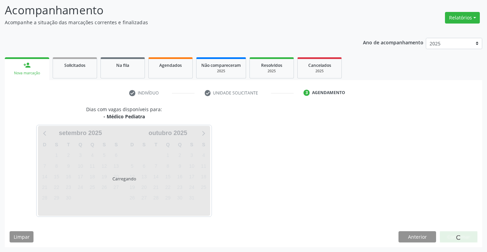
scroll to position [45, 0]
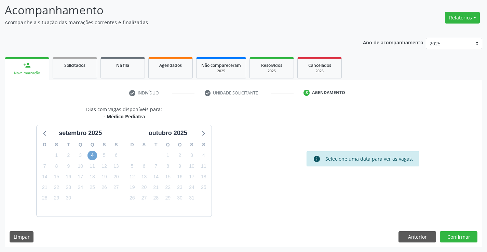
click at [91, 155] on span "4" at bounding box center [92, 156] width 10 height 10
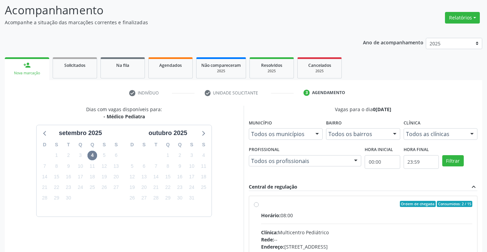
click at [261, 204] on label "Ordem de chegada Consumidos: 2 / 15 Horário: 08:00 Clínica: Multicentro Pediátr…" at bounding box center [366, 253] width 211 height 105
click at [255, 204] on input "Ordem de chegada Consumidos: 2 / 15 Horário: 08:00 Clínica: Multicentro Pediátr…" at bounding box center [256, 204] width 5 height 6
radio input "true"
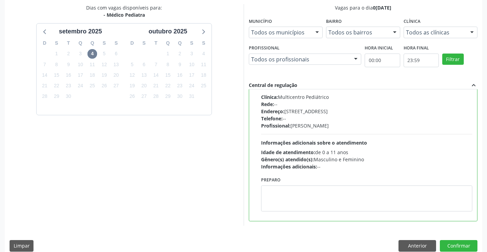
scroll to position [147, 0]
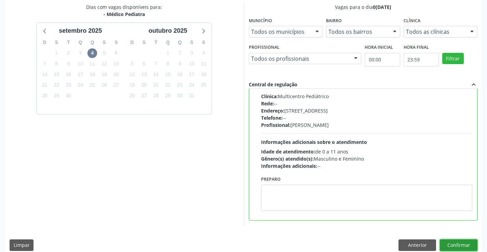
click at [446, 245] on button "Confirmar" at bounding box center [459, 246] width 38 height 12
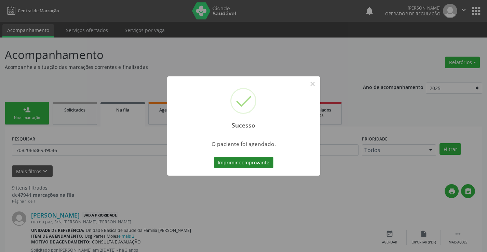
click at [252, 163] on button "Imprimir comprovante" at bounding box center [243, 163] width 59 height 12
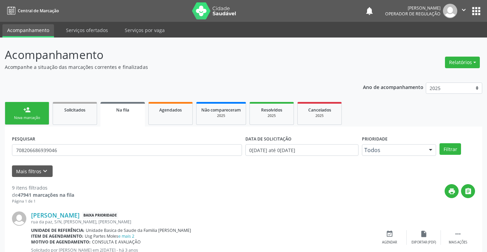
click at [37, 117] on div "Nova marcação" at bounding box center [27, 117] width 34 height 5
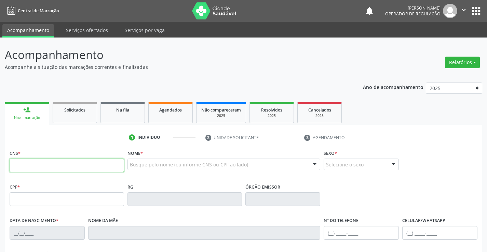
click at [40, 169] on input "text" at bounding box center [67, 166] width 114 height 14
type input "700 6084 0910 9769"
type input "0334586348"
type input "26/08/1951"
type input "(74) 99194-6099"
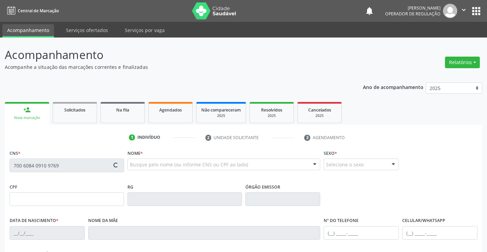
type input "(74) 99194-6099"
type input "157.857.775-68"
type input "S/N"
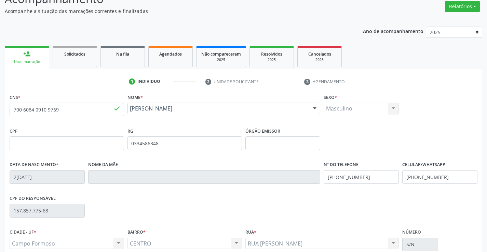
scroll to position [118, 0]
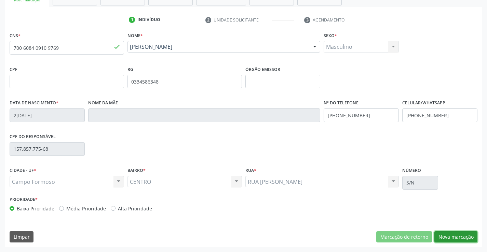
click at [454, 236] on button "Nova marcação" at bounding box center [455, 238] width 43 height 12
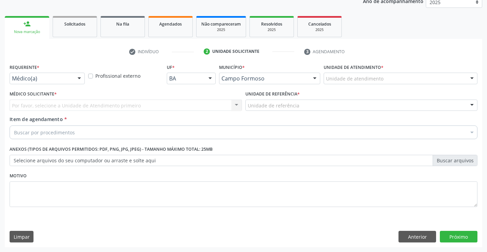
drag, startPoint x: 73, startPoint y: 75, endPoint x: 70, endPoint y: 94, distance: 19.2
click at [73, 80] on div "Médico(a)" at bounding box center [47, 79] width 75 height 12
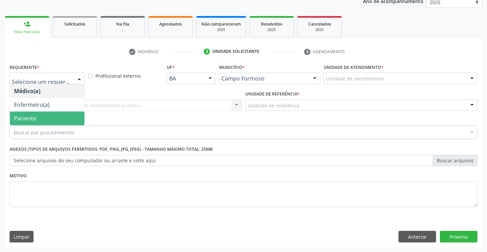
click at [60, 116] on span "Paciente" at bounding box center [47, 119] width 74 height 14
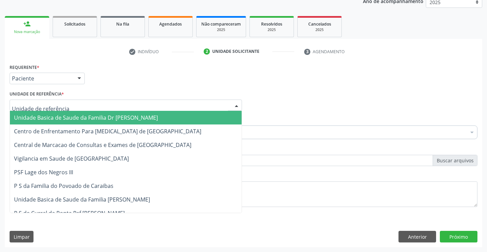
click at [66, 102] on div at bounding box center [126, 106] width 232 height 12
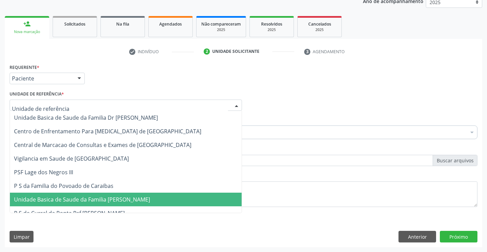
click at [106, 200] on span "Unidade Basica de Saude da Familia [PERSON_NAME]" at bounding box center [82, 200] width 136 height 8
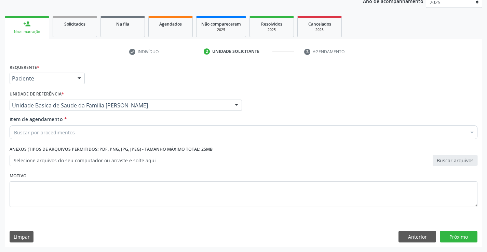
click at [91, 137] on div "Buscar por procedimentos" at bounding box center [244, 133] width 468 height 14
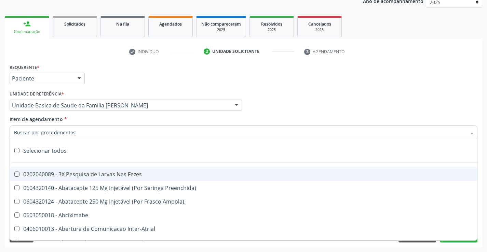
click at [89, 135] on input "Item de agendamento *" at bounding box center [240, 133] width 452 height 14
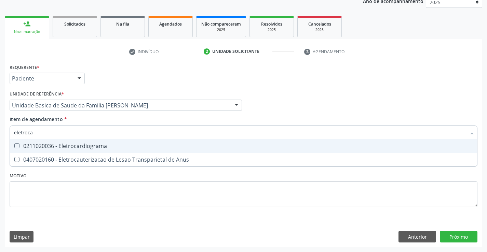
type input "eletrocar"
click at [101, 147] on div "0211020036 - Eletrocardiograma" at bounding box center [243, 145] width 459 height 5
checkbox Eletrocardiograma "true"
click at [99, 176] on div "Requerente * Paciente Médico(a) Enfermeiro(a) Paciente Nenhum resultado encontr…" at bounding box center [244, 139] width 468 height 155
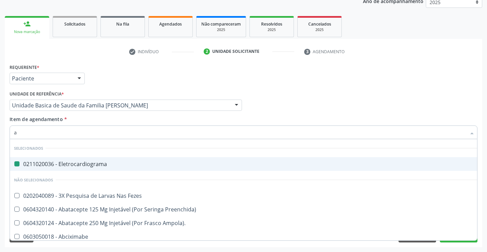
type input "an"
checkbox Eletrocardiograma "false"
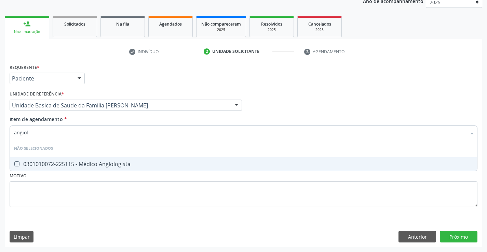
type input "angiolo"
click at [122, 166] on div "0301010072-225115 - Médico Angiologista" at bounding box center [243, 164] width 459 height 5
checkbox Angiologista "true"
click at [122, 194] on div "Requerente * Paciente Médico(a) Enfermeiro(a) Paciente Nenhum resultado encontr…" at bounding box center [244, 139] width 468 height 155
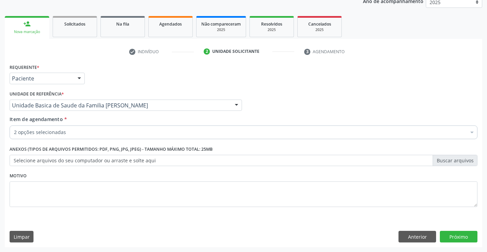
click at [453, 230] on div "Requerente * Paciente Médico(a) Enfermeiro(a) Paciente Nenhum resultado encontr…" at bounding box center [243, 155] width 477 height 186
click at [447, 236] on button "Próximo" at bounding box center [459, 237] width 38 height 12
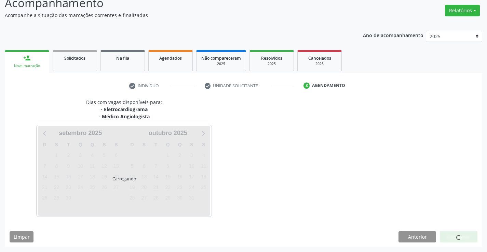
scroll to position [72, 0]
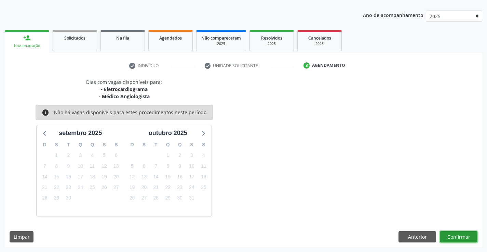
click at [447, 236] on button "Confirmar" at bounding box center [459, 238] width 38 height 12
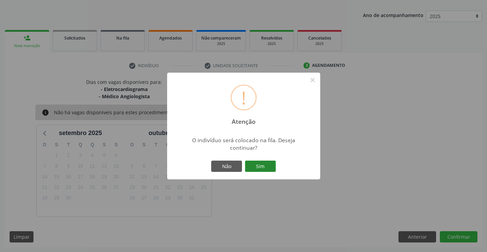
click at [255, 166] on button "Sim" at bounding box center [260, 167] width 31 height 12
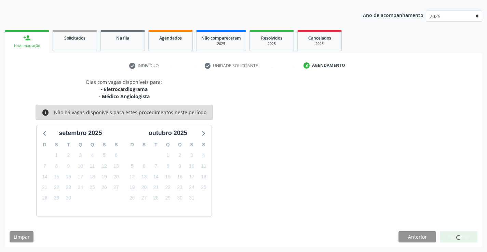
scroll to position [0, 0]
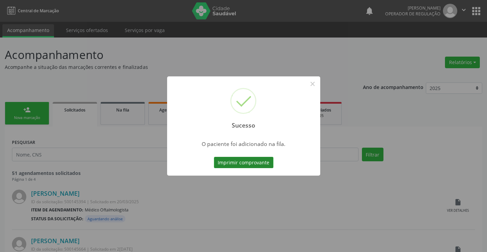
click at [256, 163] on button "Imprimir comprovante" at bounding box center [243, 163] width 59 height 12
